Goal: Understand process/instructions: Learn how to perform a task or action

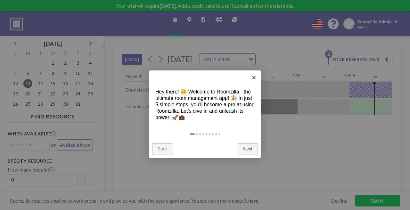
scroll to position [0, 395]
click at [245, 143] on link "Next" at bounding box center [247, 149] width 20 height 12
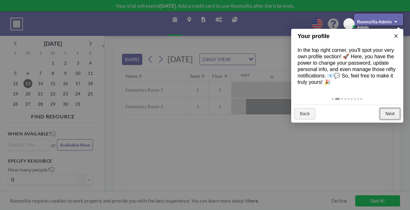
click at [392, 108] on link "Next" at bounding box center [389, 114] width 20 height 12
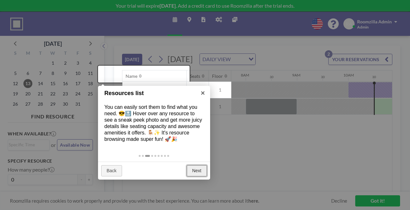
click at [194, 165] on link "Next" at bounding box center [197, 171] width 20 height 12
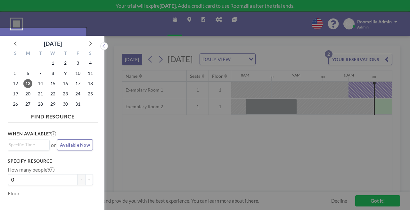
scroll to position [2, 0]
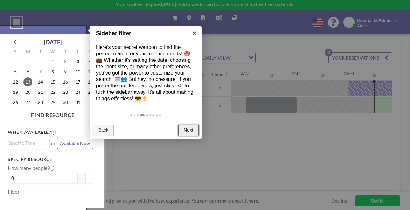
click at [188, 124] on link "Next" at bounding box center [188, 130] width 20 height 12
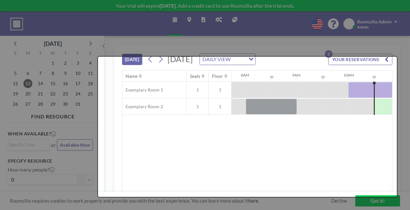
scroll to position [0, 0]
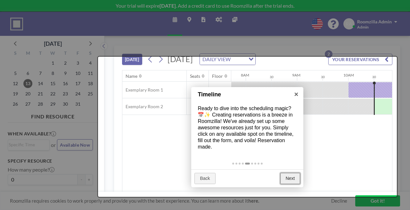
click at [287, 173] on link "Next" at bounding box center [290, 179] width 20 height 12
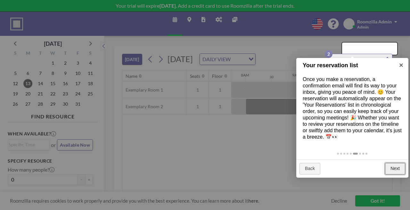
click at [397, 163] on link "Next" at bounding box center [395, 169] width 20 height 12
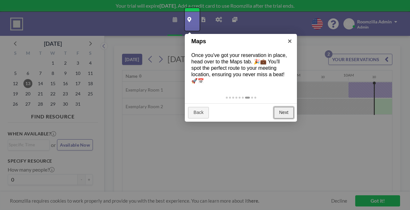
click at [285, 107] on link "Next" at bounding box center [284, 113] width 20 height 12
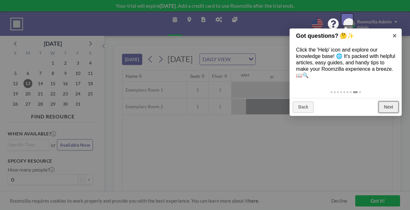
click at [386, 101] on link "Next" at bounding box center [388, 107] width 20 height 12
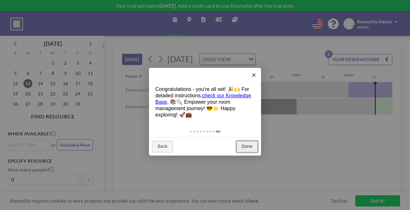
click at [246, 141] on link "Done" at bounding box center [246, 147] width 21 height 12
